Goal: Task Accomplishment & Management: Manage account settings

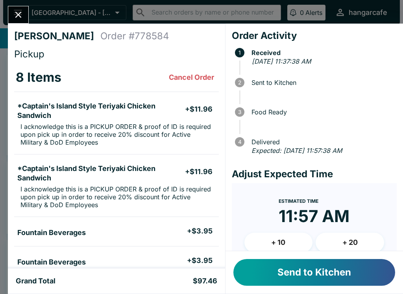
click at [321, 275] on button "Send to Kitchen" at bounding box center [314, 272] width 162 height 27
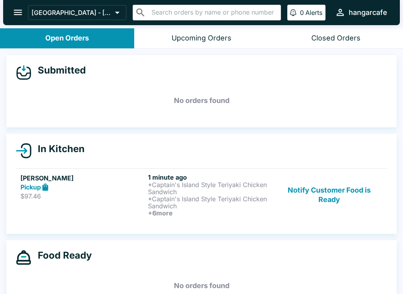
click at [17, 8] on icon "open drawer" at bounding box center [18, 12] width 11 height 11
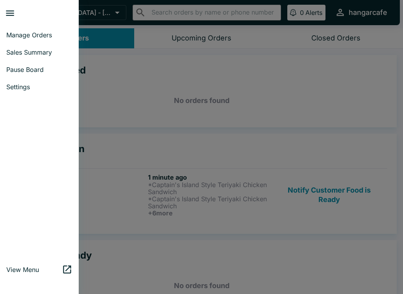
click at [18, 90] on span "Settings" at bounding box center [39, 87] width 66 height 8
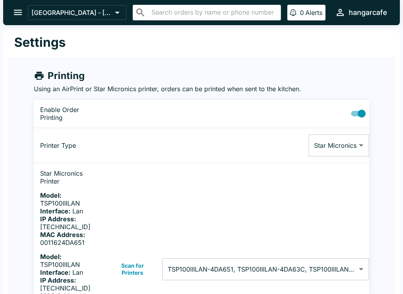
click at [357, 272] on body "[GEOGRAPHIC_DATA] - [GEOGRAPHIC_DATA] ​ ​ 0 Alerts hangarcafe Settings Printing…" at bounding box center [201, 147] width 403 height 294
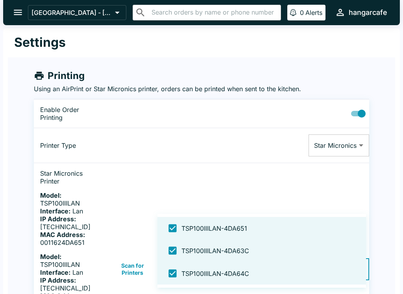
click at [360, 140] on div at bounding box center [201, 147] width 403 height 294
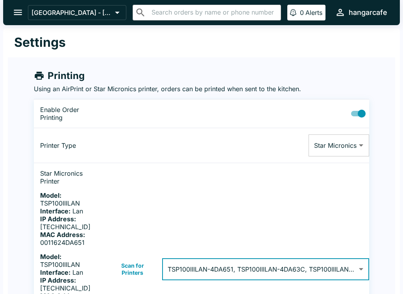
click at [357, 146] on body "[GEOGRAPHIC_DATA] - [GEOGRAPHIC_DATA] ​ ​ 0 Alerts hangarcafe Settings Printing…" at bounding box center [201, 147] width 403 height 294
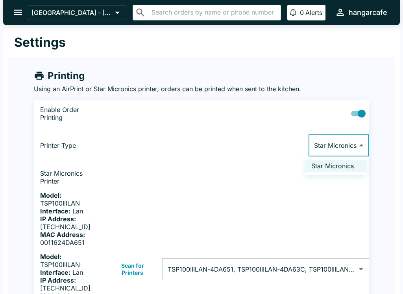
click at [350, 225] on div at bounding box center [201, 147] width 403 height 294
click at [11, 12] on button "open drawer" at bounding box center [18, 12] width 20 height 20
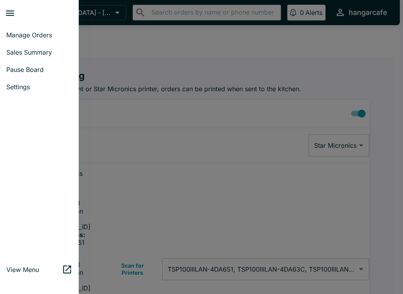
click at [23, 33] on span "Manage Orders" at bounding box center [39, 35] width 66 height 8
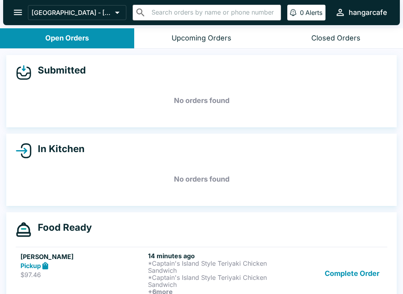
click at [188, 276] on p "*Captain's Island Style Teriyaki Chicken Sandwich" at bounding box center [210, 281] width 124 height 14
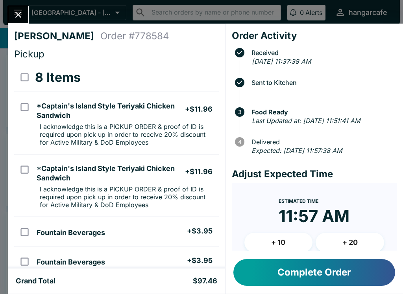
click at [318, 280] on button "Complete Order" at bounding box center [314, 272] width 162 height 27
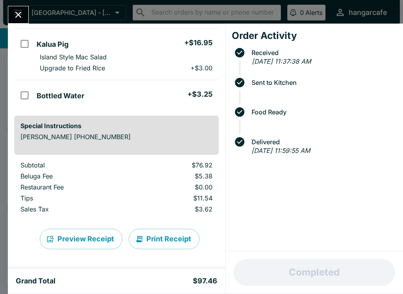
scroll to position [338, 0]
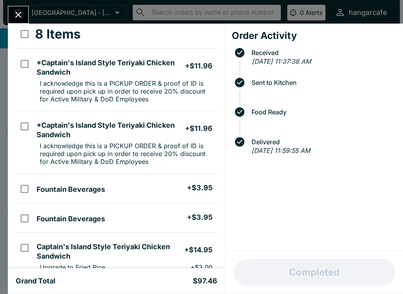
click at [28, 13] on button "Close" at bounding box center [18, 14] width 20 height 17
